Goal: Task Accomplishment & Management: Use online tool/utility

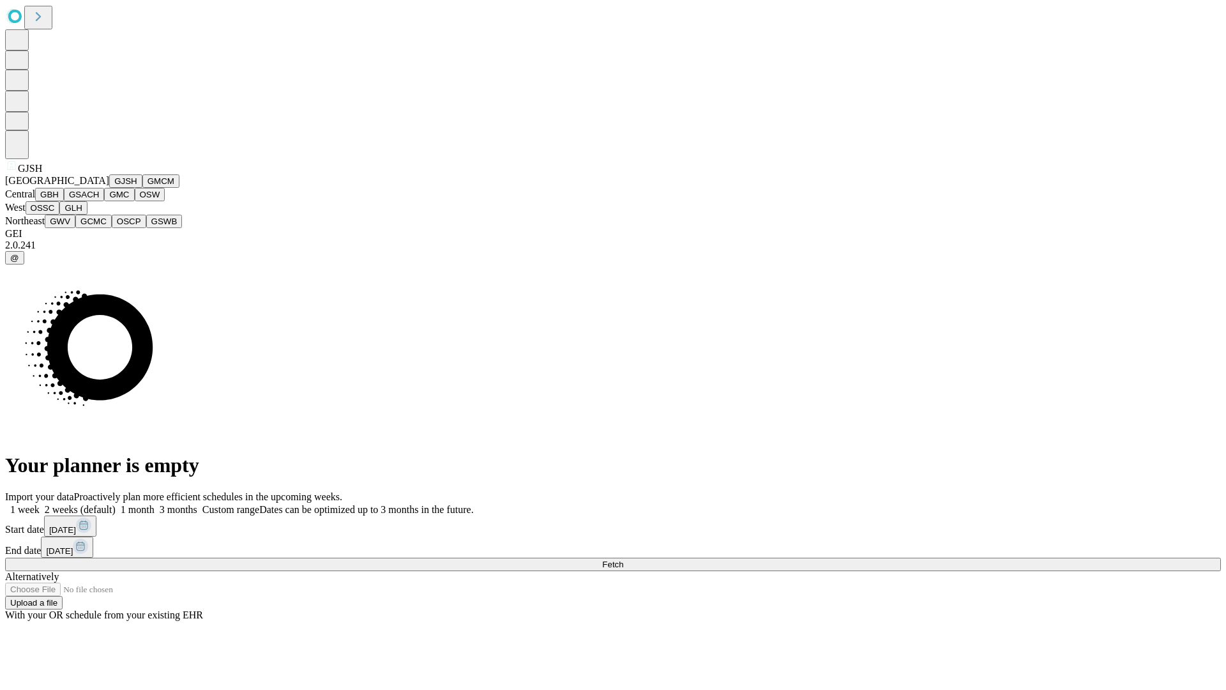
click at [109, 188] on button "GJSH" at bounding box center [125, 180] width 33 height 13
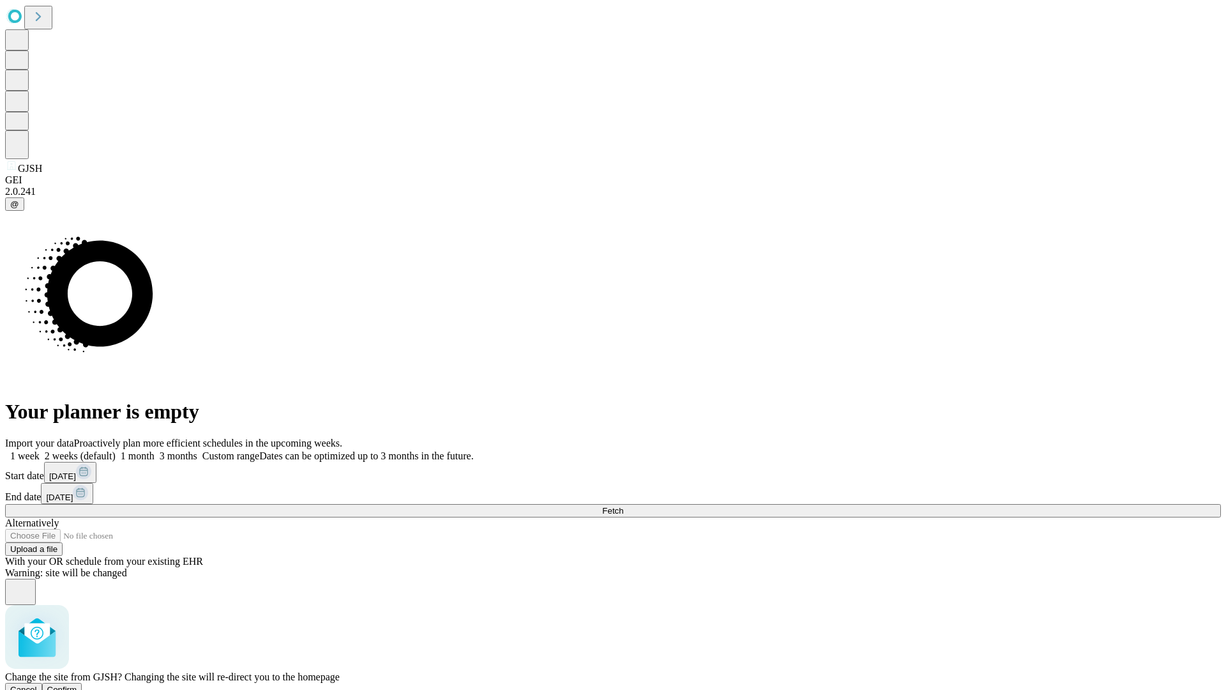
click at [77, 685] on span "Confirm" at bounding box center [62, 690] width 30 height 10
click at [155, 450] on label "1 month" at bounding box center [135, 455] width 39 height 11
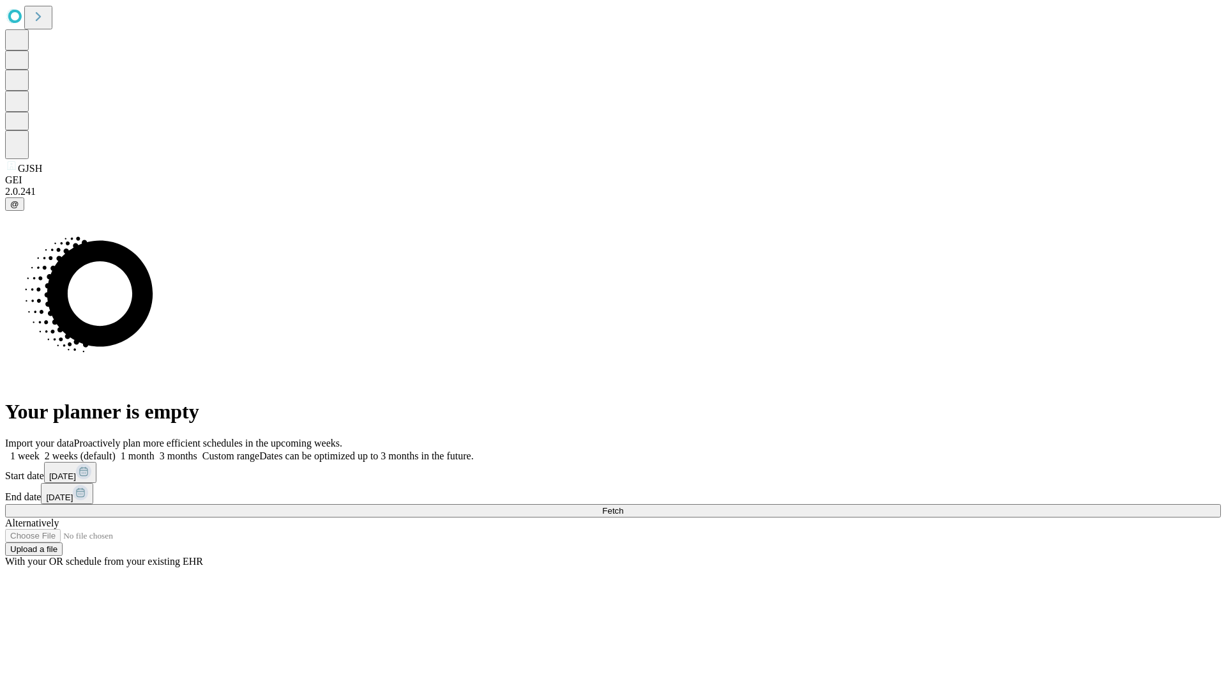
click at [623, 506] on span "Fetch" at bounding box center [612, 511] width 21 height 10
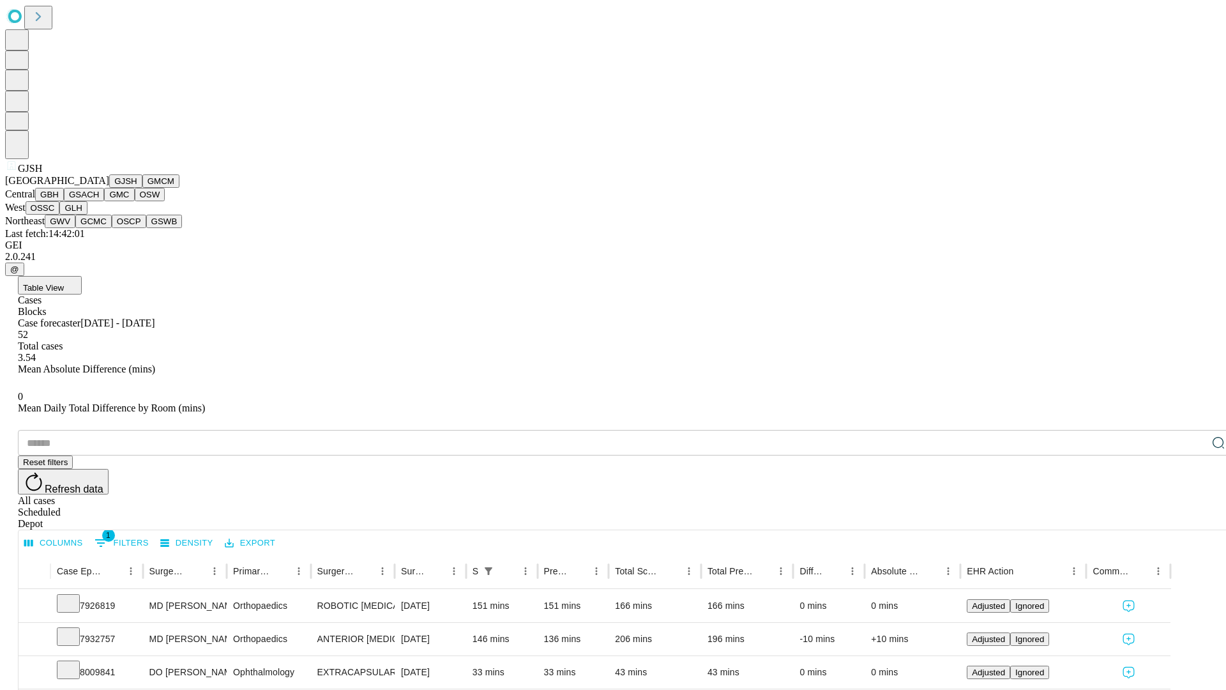
click at [142, 188] on button "GMCM" at bounding box center [160, 180] width 37 height 13
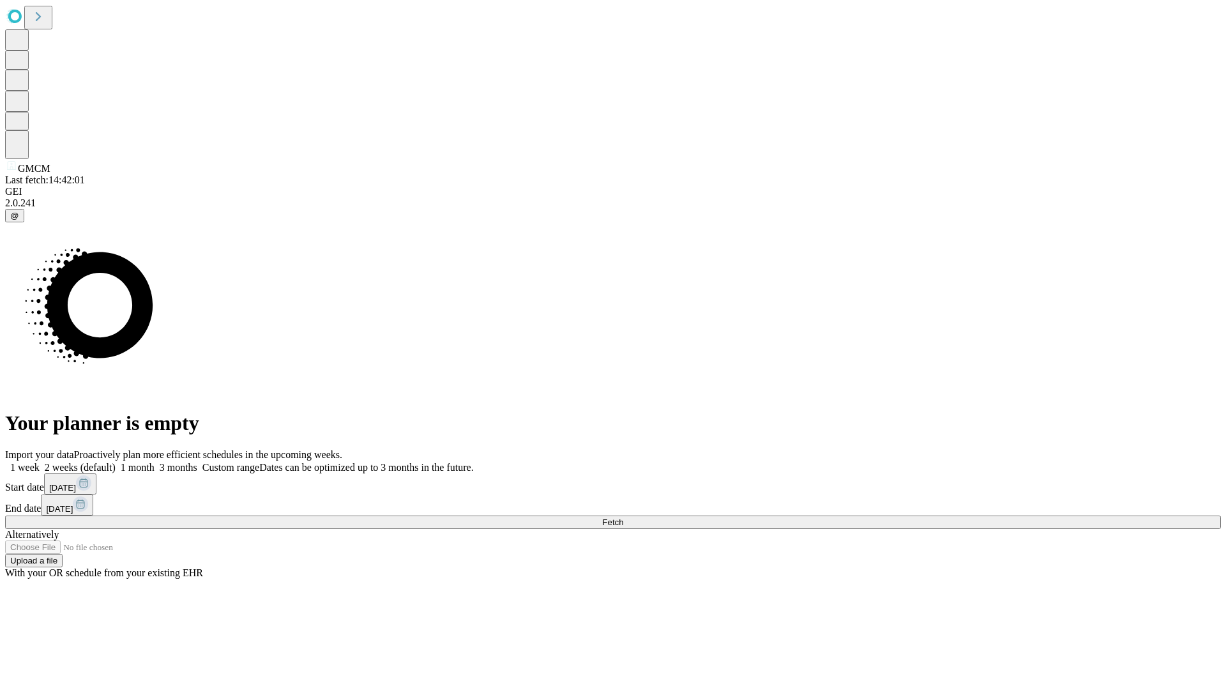
click at [155, 462] on label "1 month" at bounding box center [135, 467] width 39 height 11
click at [623, 517] on span "Fetch" at bounding box center [612, 522] width 21 height 10
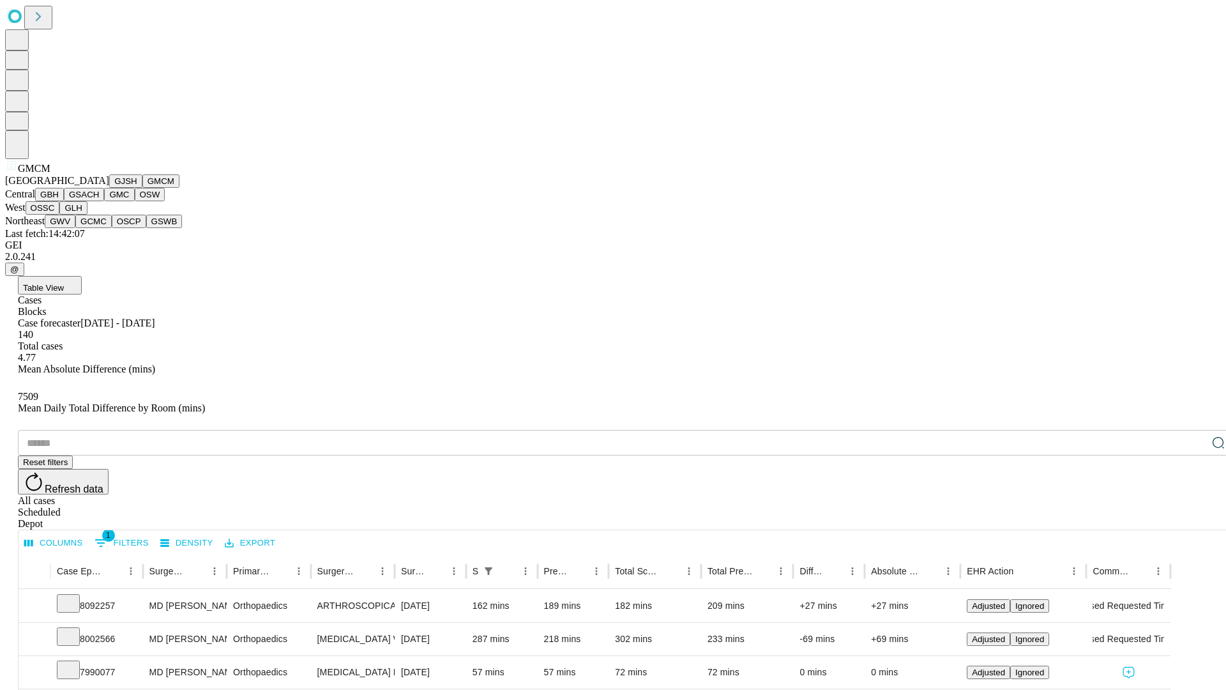
click at [64, 201] on button "GBH" at bounding box center [49, 194] width 29 height 13
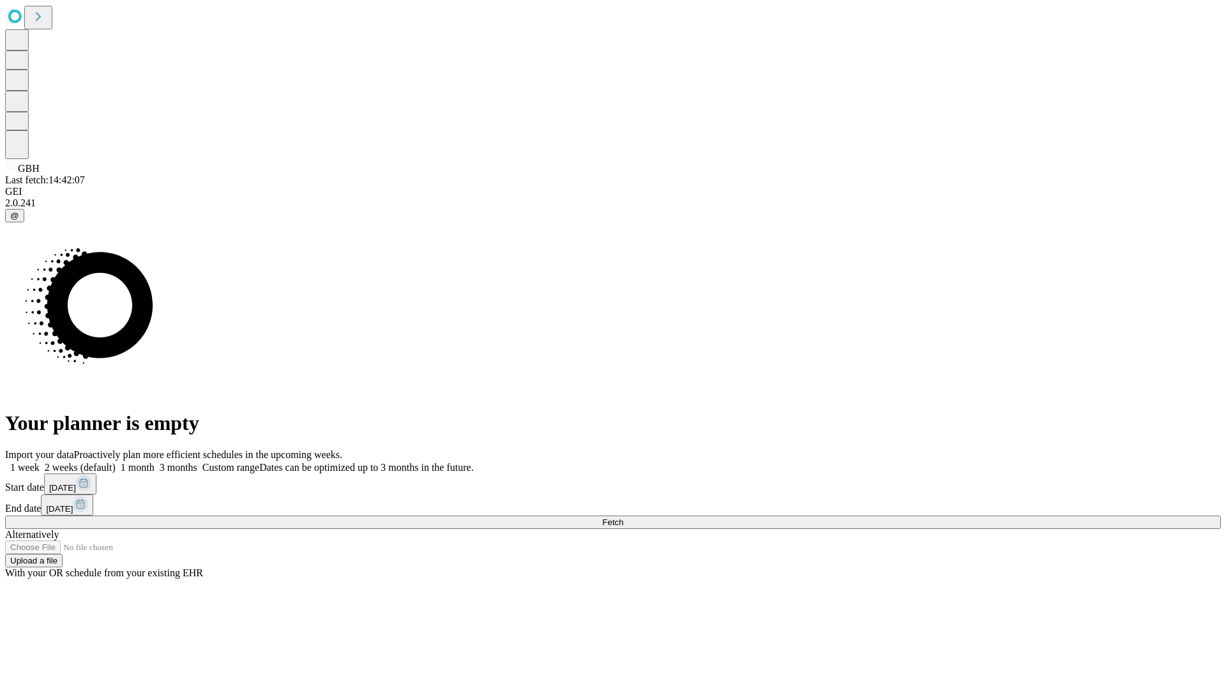
click at [155, 462] on label "1 month" at bounding box center [135, 467] width 39 height 11
click at [623, 517] on span "Fetch" at bounding box center [612, 522] width 21 height 10
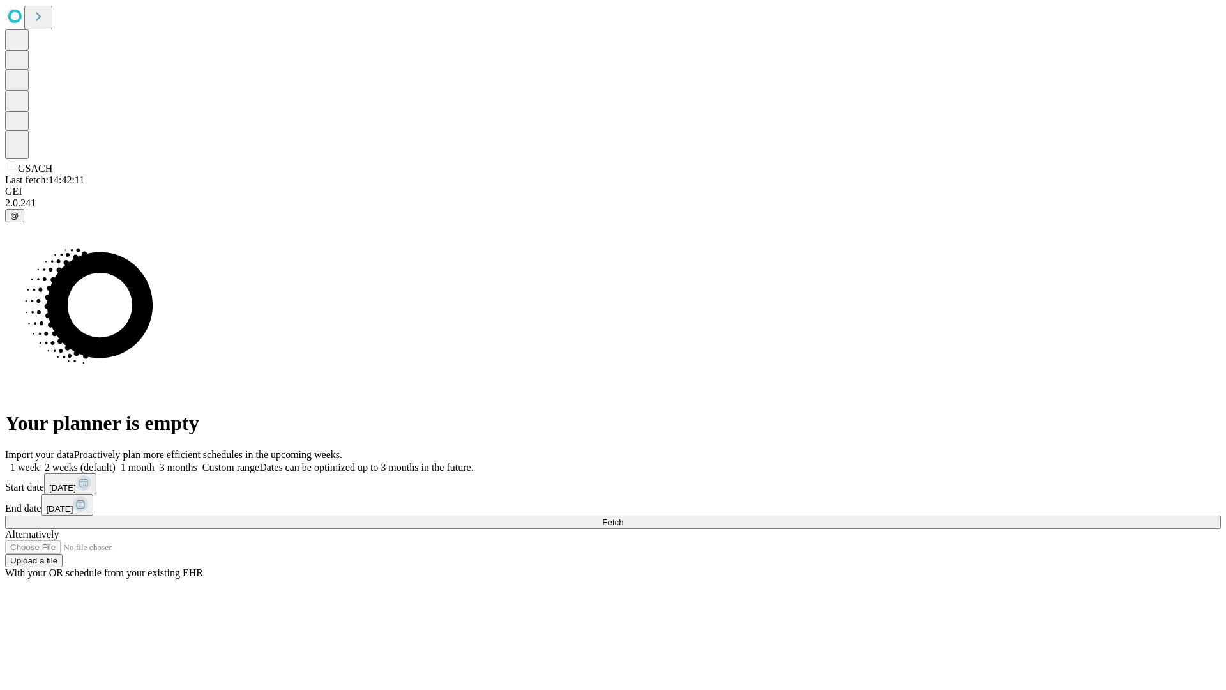
click at [155, 462] on label "1 month" at bounding box center [135, 467] width 39 height 11
click at [623, 517] on span "Fetch" at bounding box center [612, 522] width 21 height 10
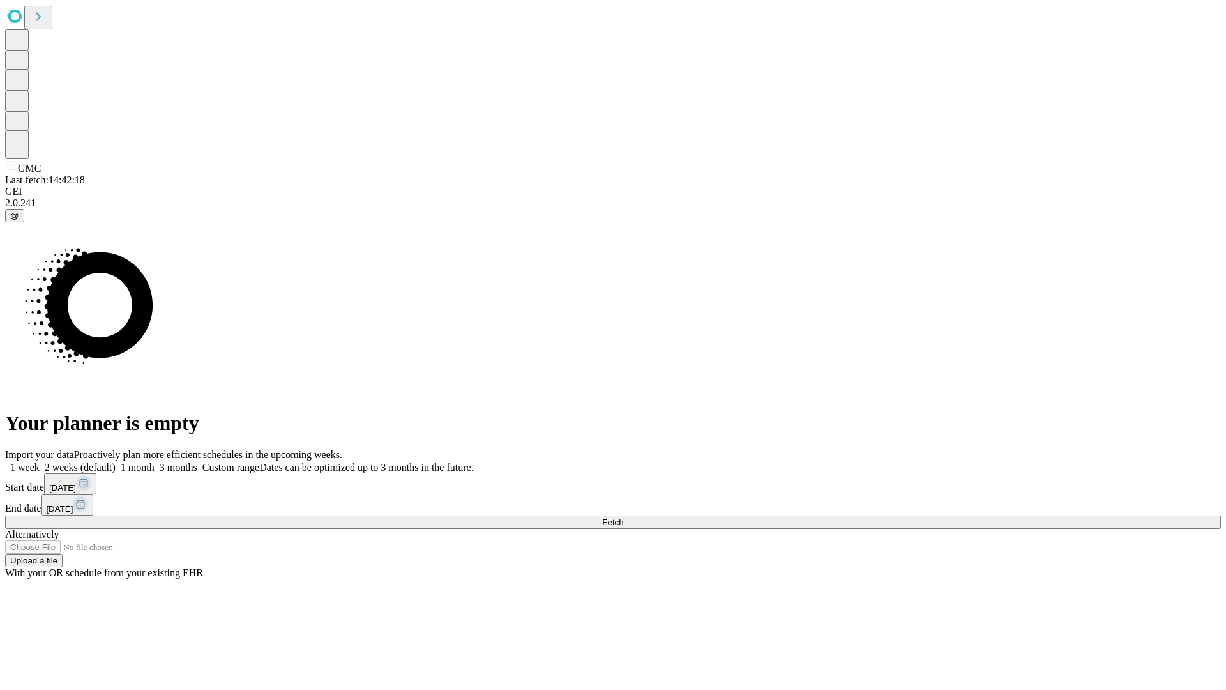
click at [155, 462] on label "1 month" at bounding box center [135, 467] width 39 height 11
click at [623, 517] on span "Fetch" at bounding box center [612, 522] width 21 height 10
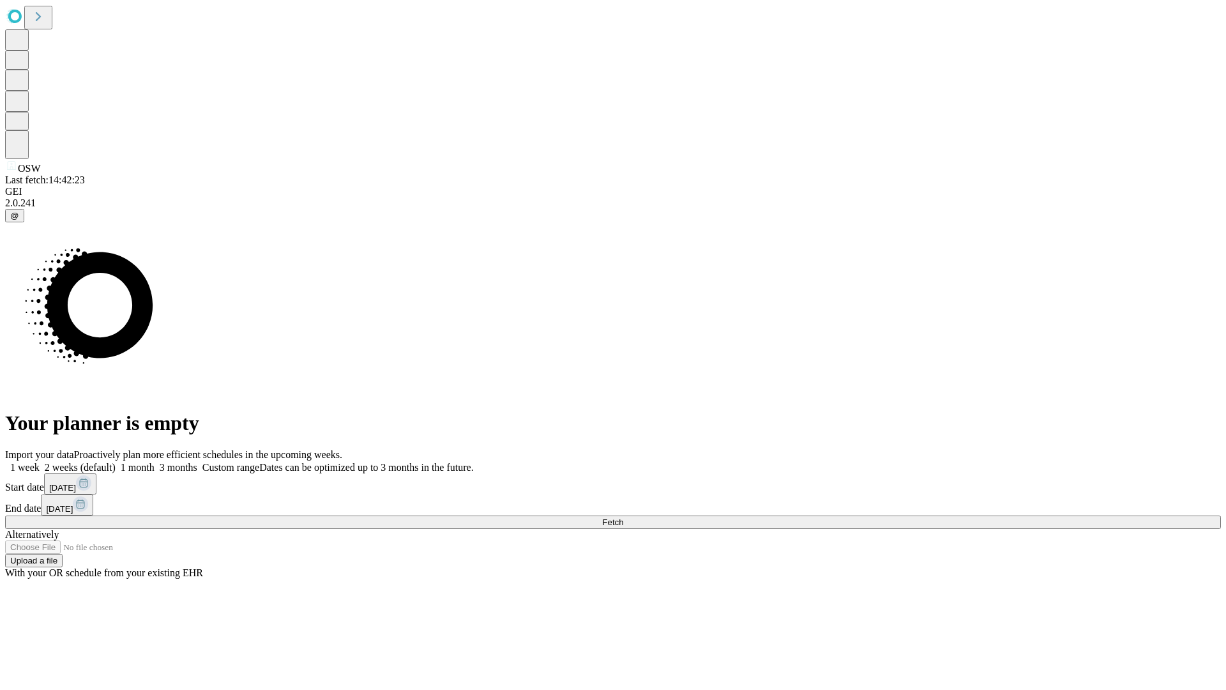
click at [155, 462] on label "1 month" at bounding box center [135, 467] width 39 height 11
click at [623, 517] on span "Fetch" at bounding box center [612, 522] width 21 height 10
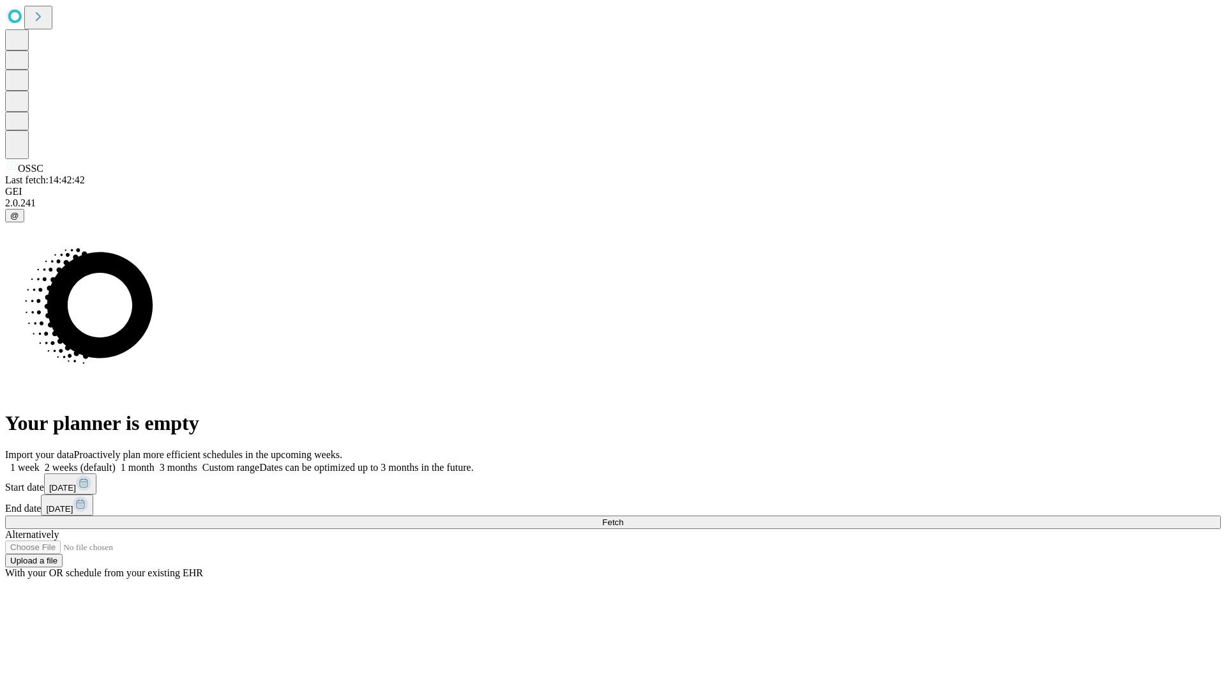
click at [155, 462] on label "1 month" at bounding box center [135, 467] width 39 height 11
click at [623, 517] on span "Fetch" at bounding box center [612, 522] width 21 height 10
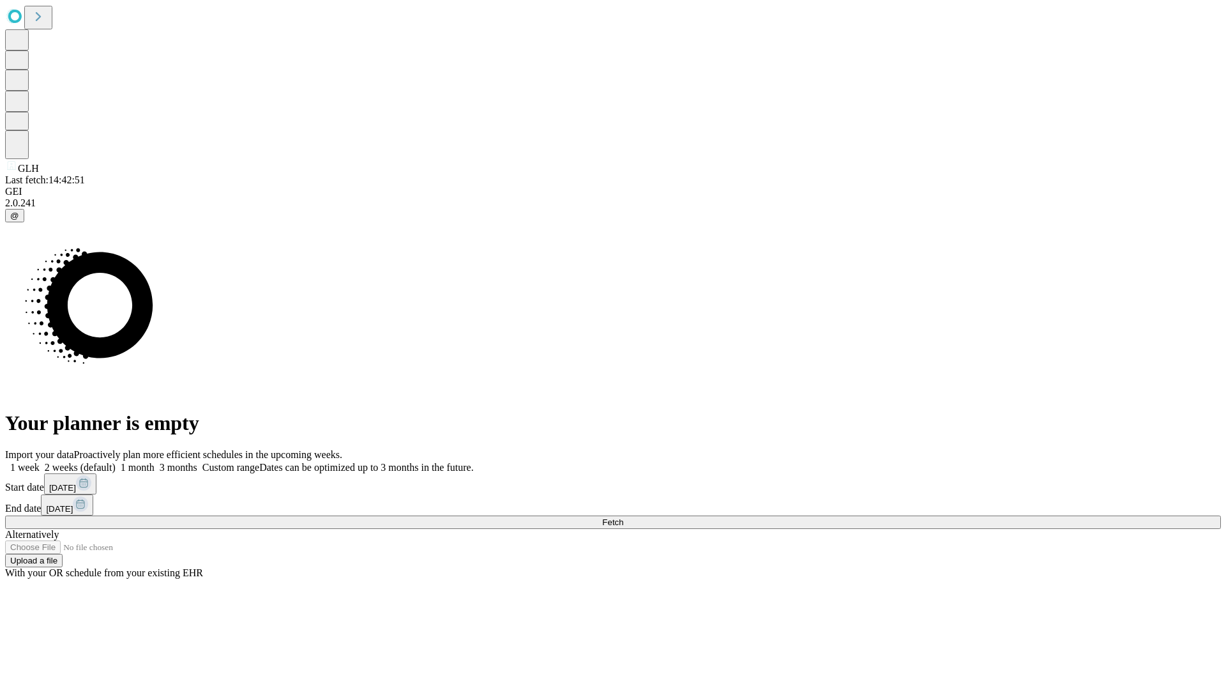
click at [155, 462] on label "1 month" at bounding box center [135, 467] width 39 height 11
click at [623, 517] on span "Fetch" at bounding box center [612, 522] width 21 height 10
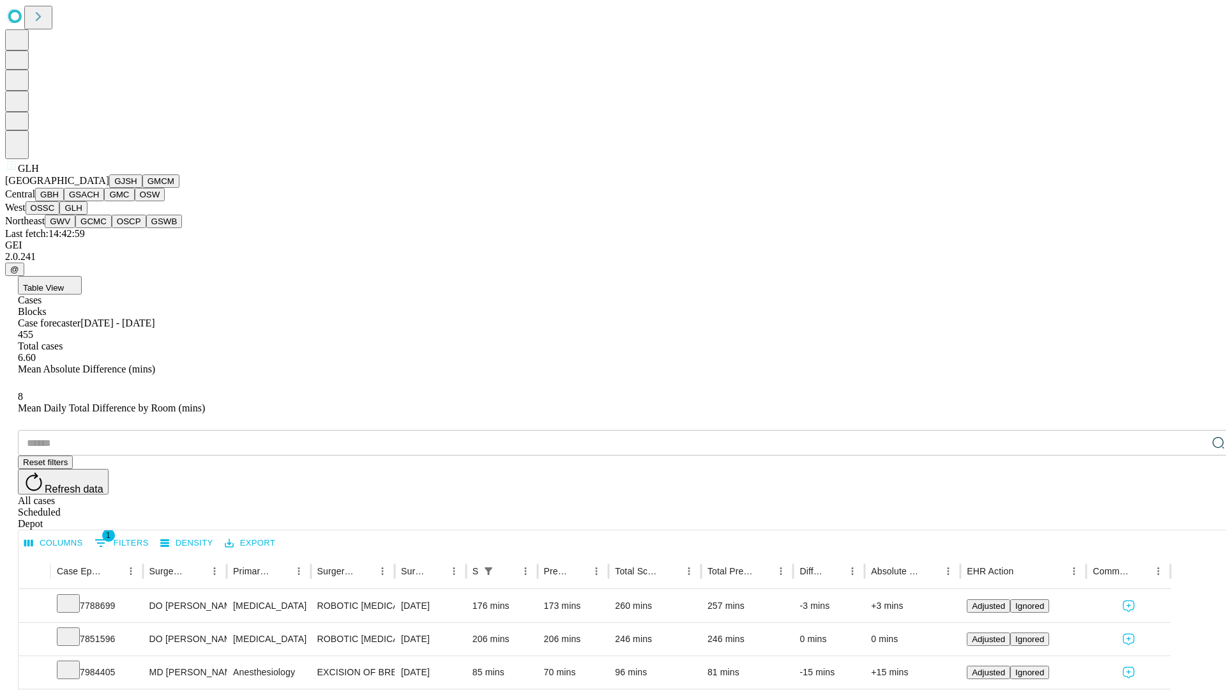
click at [75, 228] on button "GWV" at bounding box center [60, 221] width 31 height 13
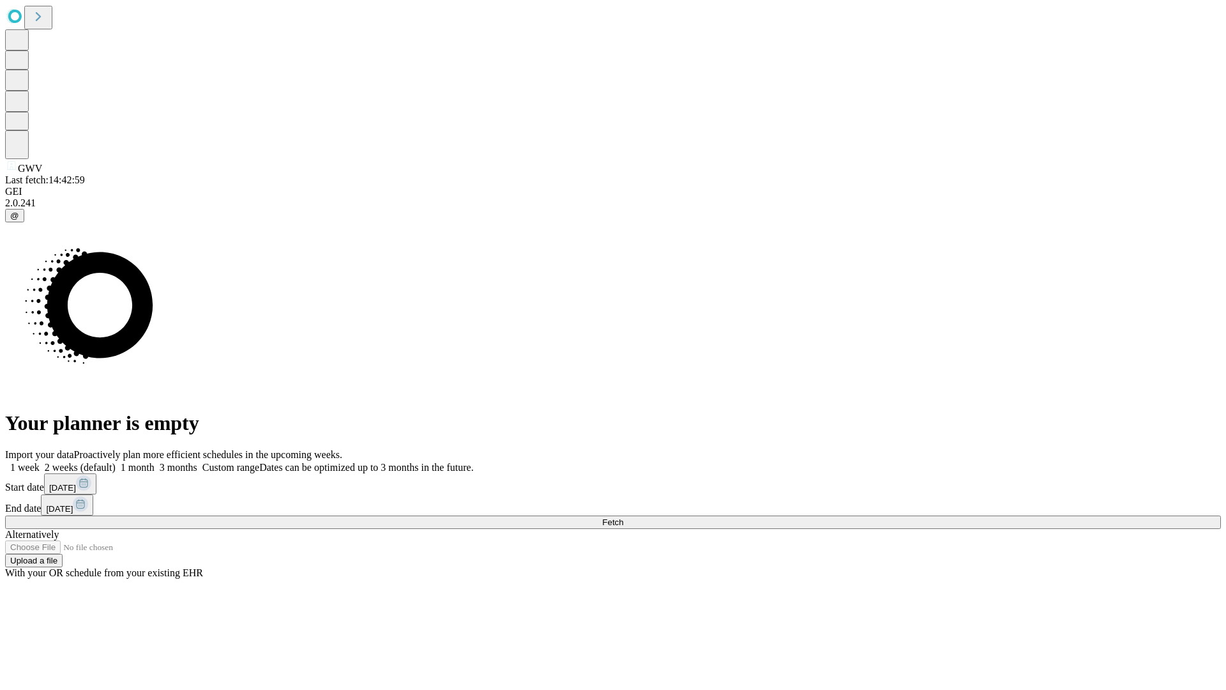
click at [623, 517] on span "Fetch" at bounding box center [612, 522] width 21 height 10
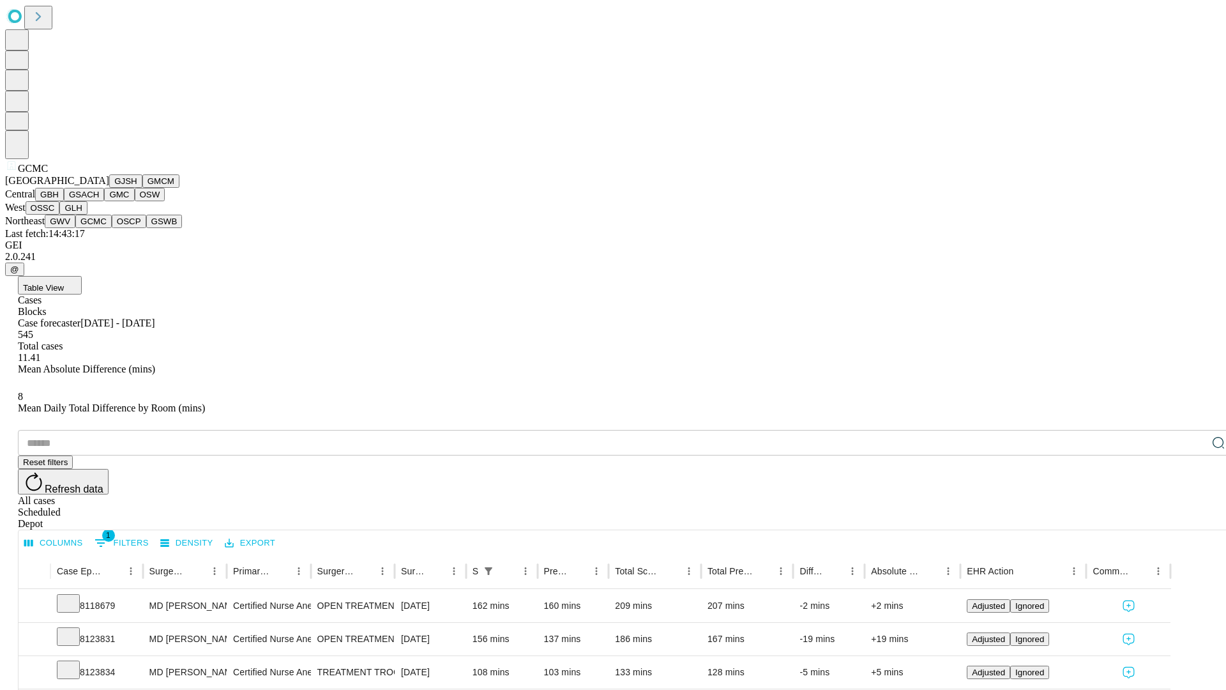
click at [112, 228] on button "OSCP" at bounding box center [129, 221] width 34 height 13
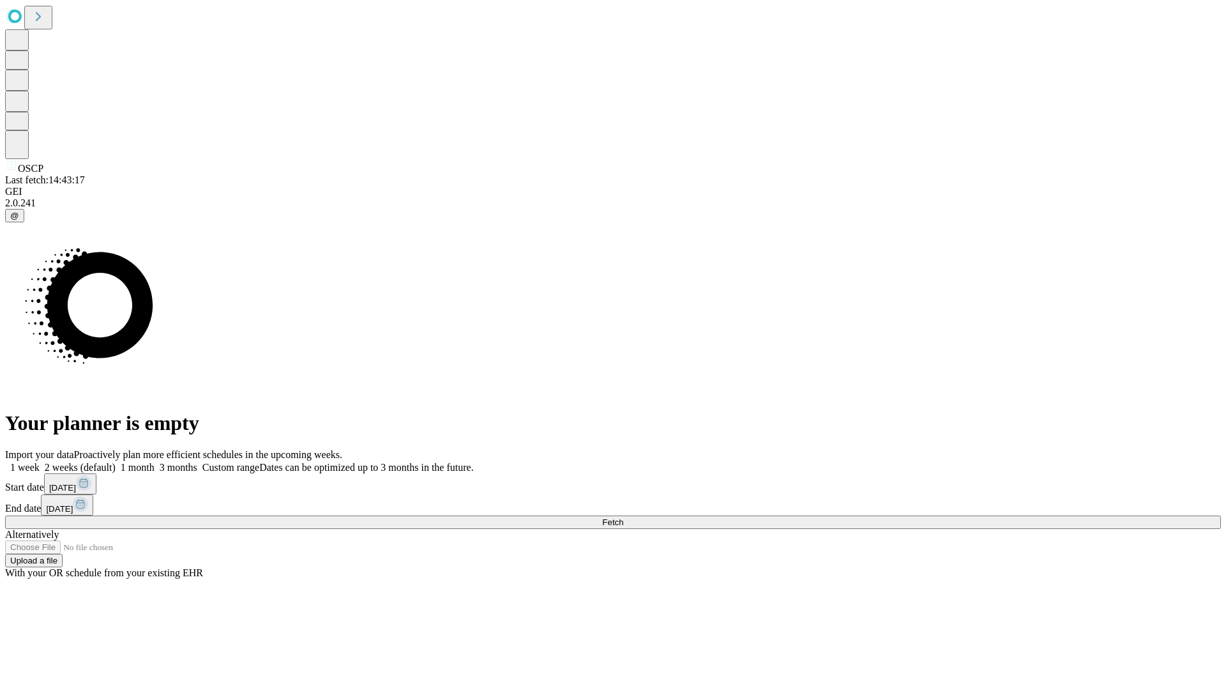
click at [155, 462] on label "1 month" at bounding box center [135, 467] width 39 height 11
click at [623, 517] on span "Fetch" at bounding box center [612, 522] width 21 height 10
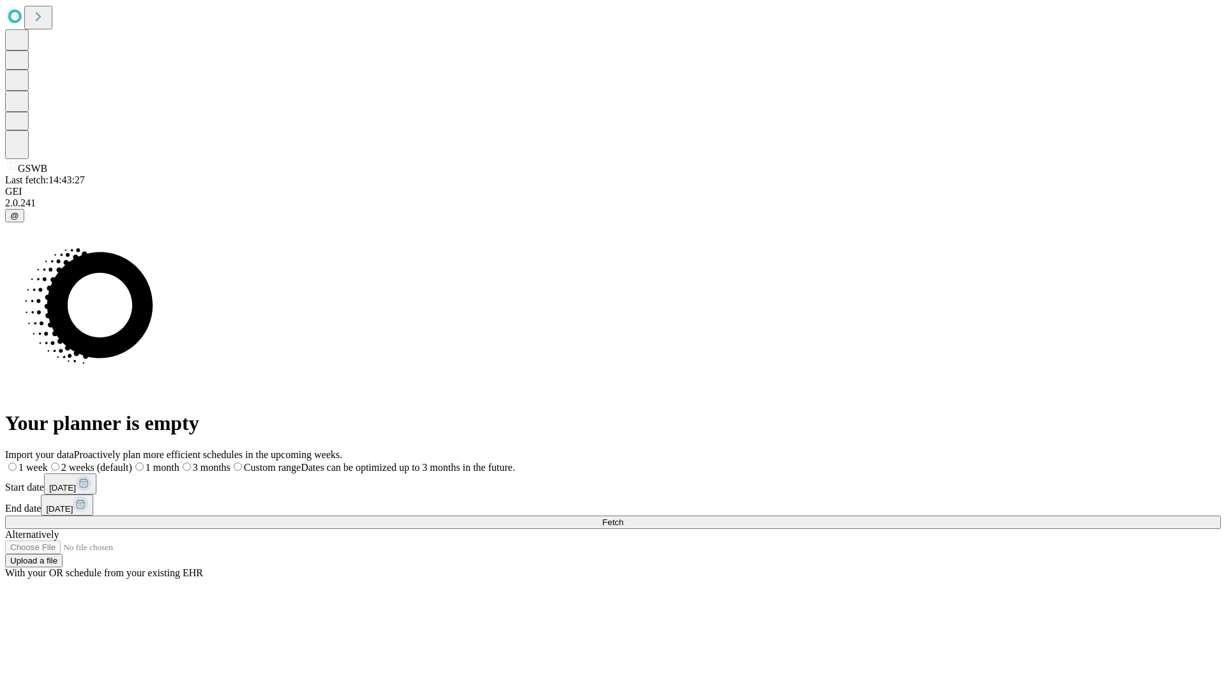
click at [179, 462] on label "1 month" at bounding box center [155, 467] width 47 height 11
click at [623, 517] on span "Fetch" at bounding box center [612, 522] width 21 height 10
